Goal: Task Accomplishment & Management: Manage account settings

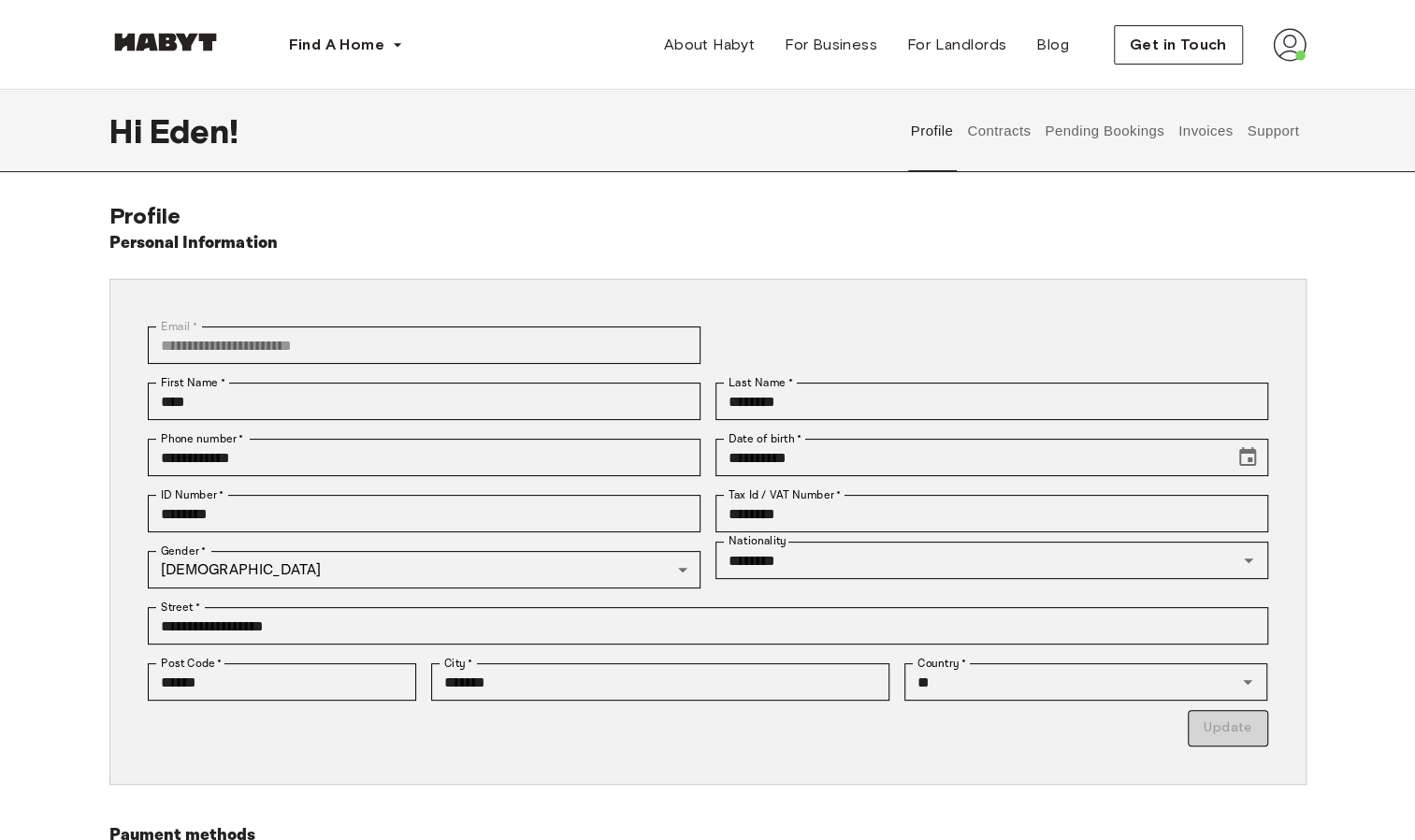
click at [1188, 130] on button "Invoices" at bounding box center [1205, 130] width 59 height 82
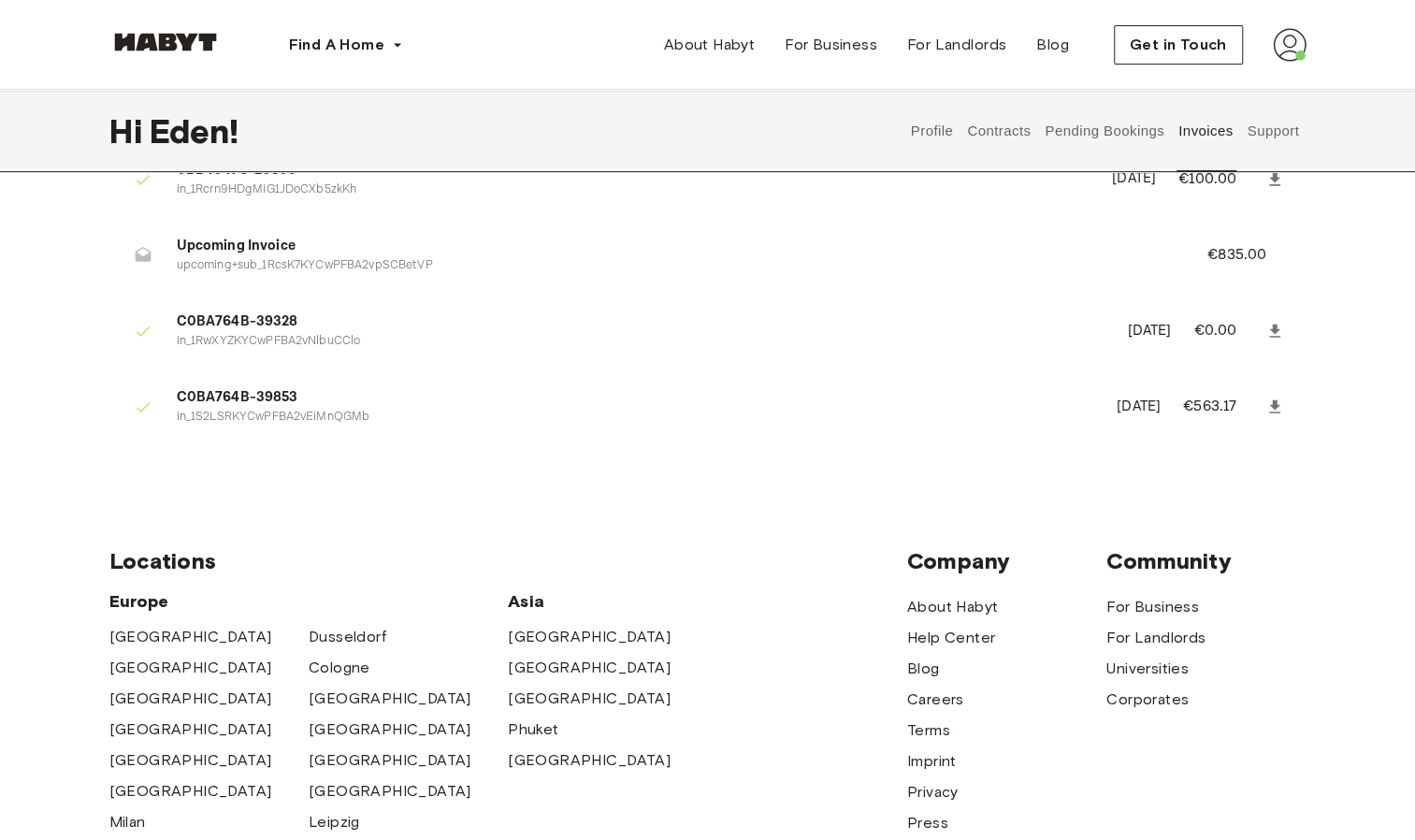
scroll to position [258, 0]
click at [1274, 122] on button "Support" at bounding box center [1273, 130] width 57 height 82
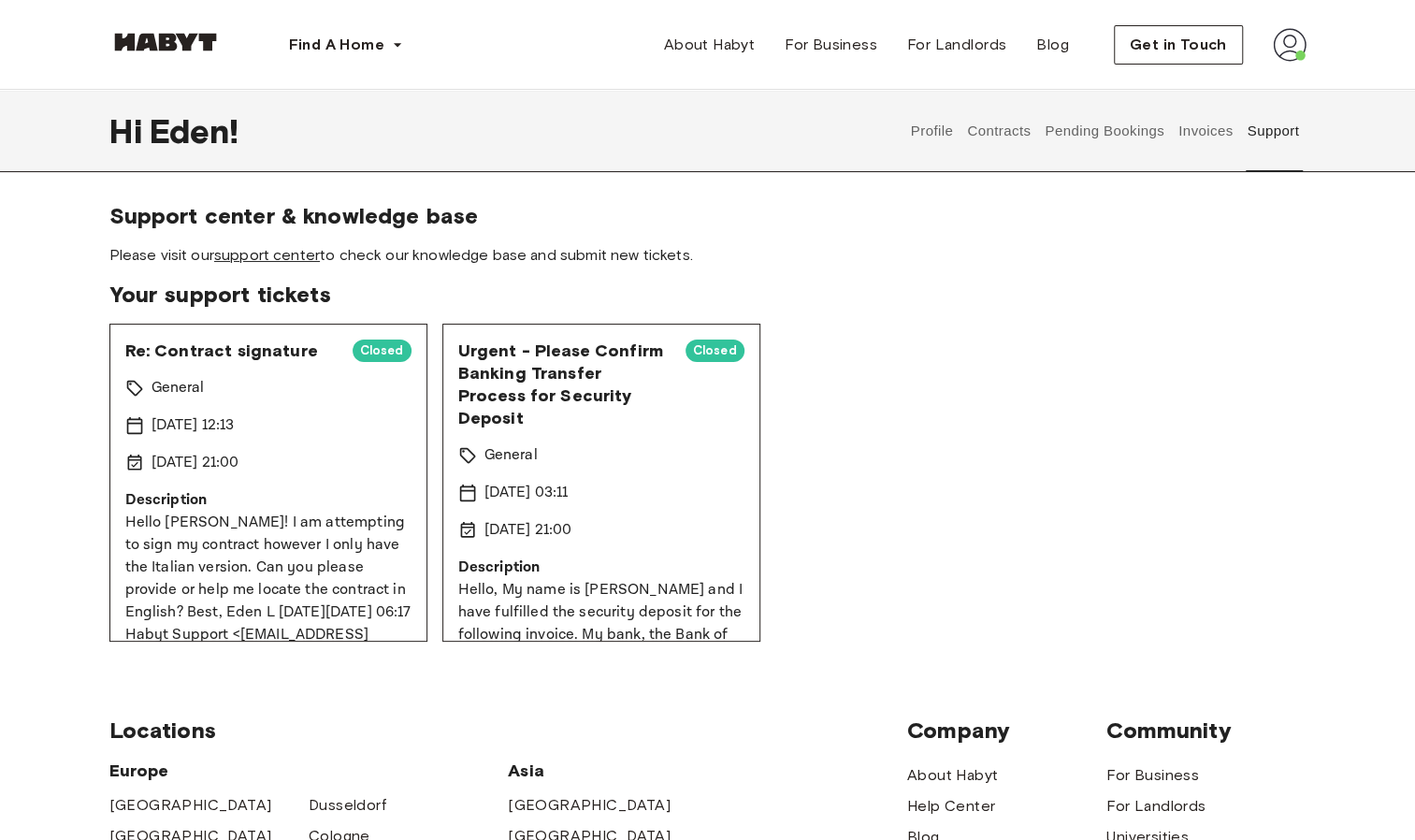
click at [288, 254] on link "support center" at bounding box center [267, 255] width 105 height 17
click at [1183, 137] on button "Invoices" at bounding box center [1205, 130] width 59 height 82
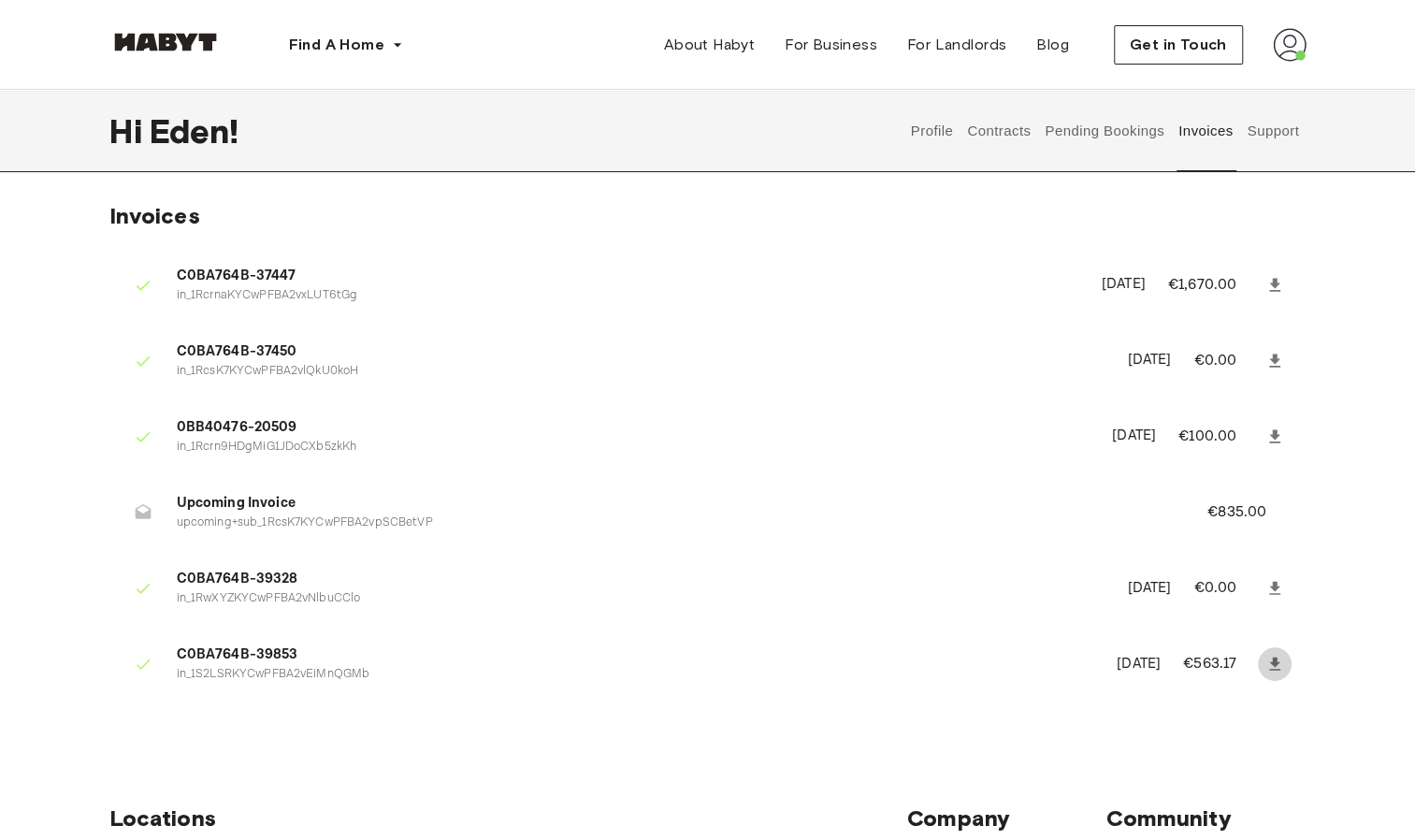
click at [1268, 662] on icon at bounding box center [1275, 664] width 18 height 18
click at [1025, 335] on li "C0BA764B-37450 in_1RcsK7KYCwPFBA2vlQkU0koH June 22nd, 2025 €0.00" at bounding box center [708, 361] width 1198 height 65
click at [1274, 285] on icon at bounding box center [1275, 284] width 12 height 14
click at [1270, 432] on icon at bounding box center [1275, 436] width 18 height 18
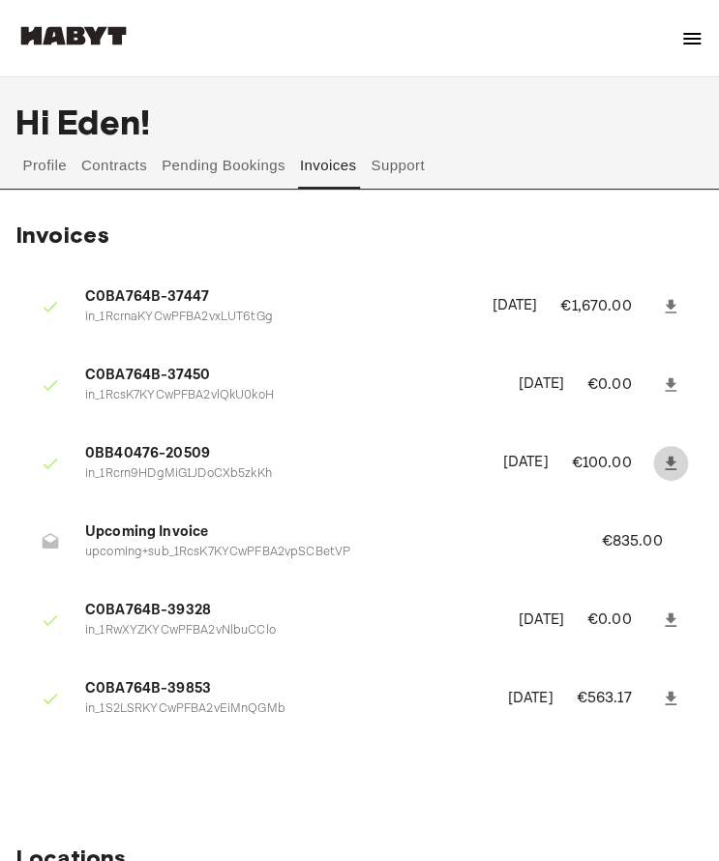
click at [668, 465] on icon at bounding box center [670, 463] width 19 height 19
